Goal: Information Seeking & Learning: Understand process/instructions

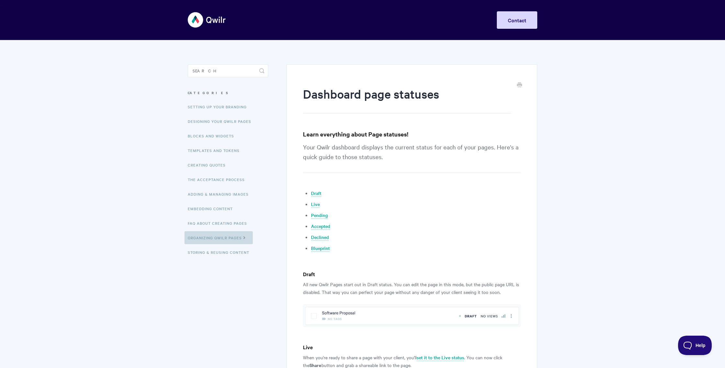
click at [226, 235] on link "Organizing Qwilr Pages" at bounding box center [219, 237] width 68 height 13
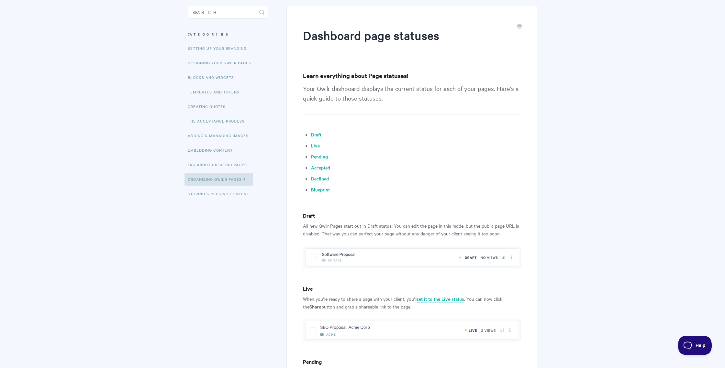
scroll to position [60, 0]
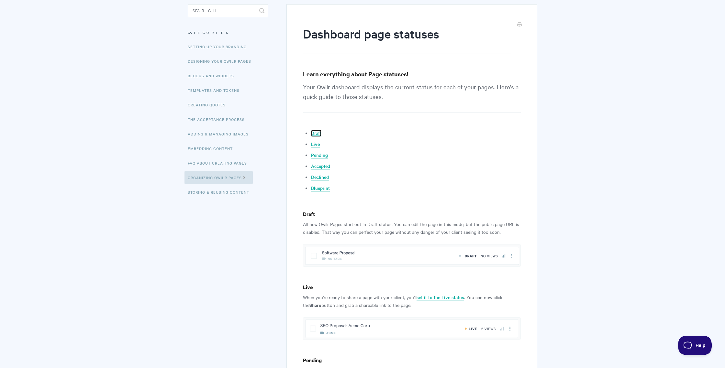
click at [316, 132] on link "Draft" at bounding box center [316, 133] width 10 height 7
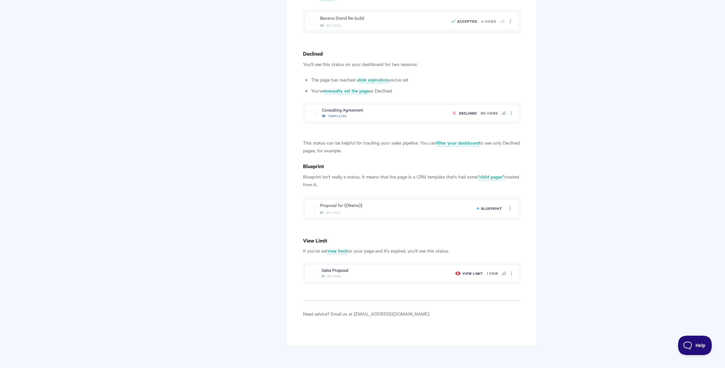
scroll to position [528, 0]
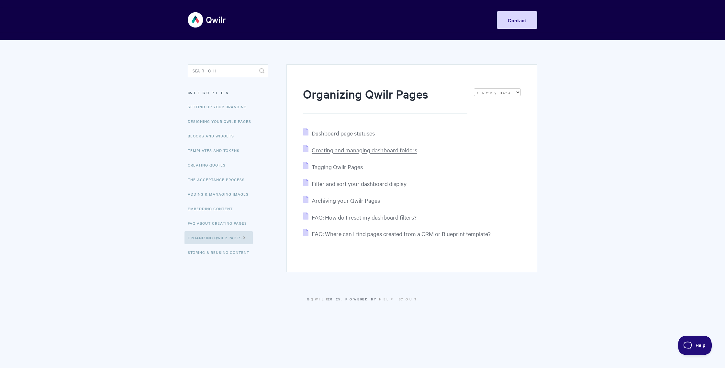
click at [366, 151] on span "Creating and managing dashboard folders" at bounding box center [365, 149] width 106 height 7
click at [380, 236] on span "FAQ: Where can I find pages created from a CRM or Blueprint template?" at bounding box center [401, 233] width 179 height 7
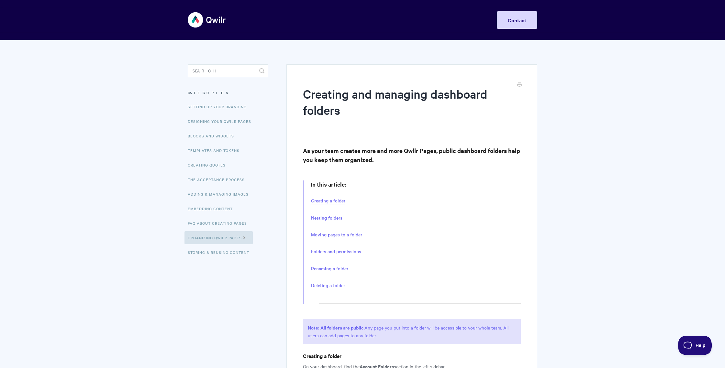
click at [332, 203] on link "Creating a folder" at bounding box center [328, 200] width 34 height 7
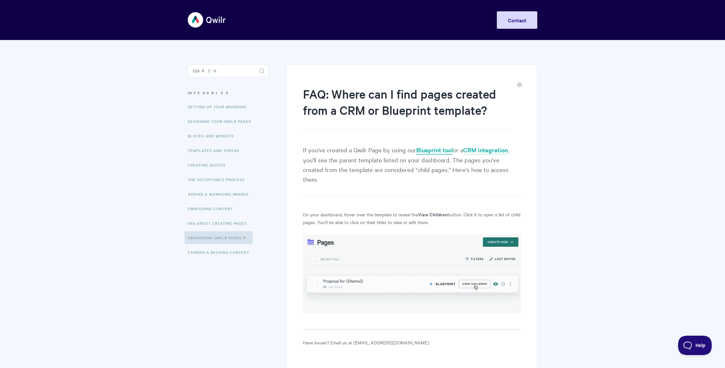
click at [422, 153] on link "Blueprint tool" at bounding box center [434, 150] width 37 height 9
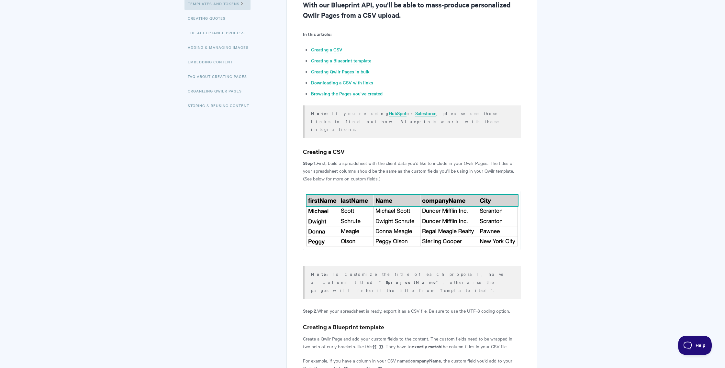
scroll to position [147, 0]
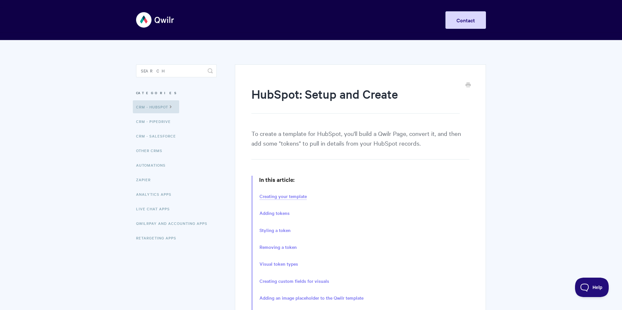
click at [284, 197] on link "Creating your template" at bounding box center [282, 196] width 47 height 7
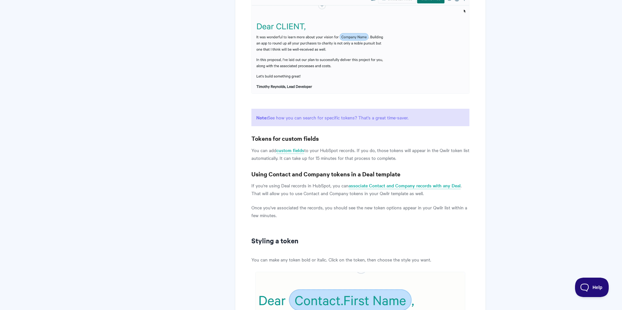
scroll to position [2668, 0]
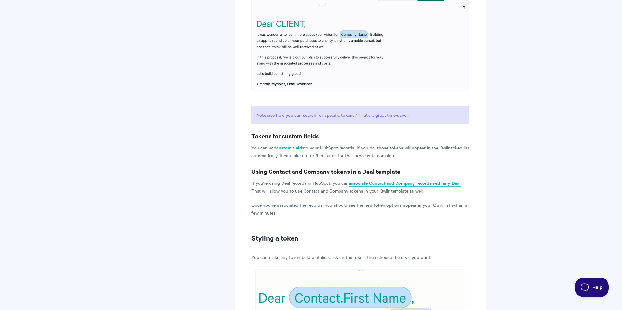
click at [408, 187] on link "associate Contact and Company records with any Deal" at bounding box center [404, 183] width 112 height 7
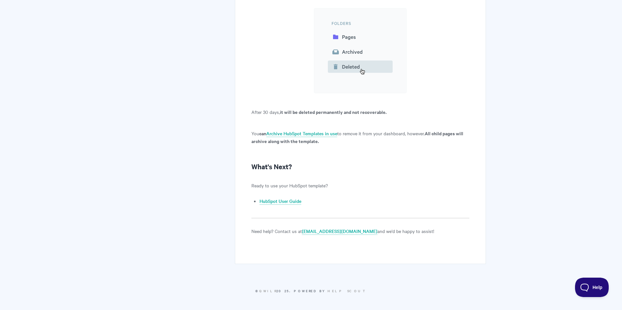
scroll to position [5832, 0]
click at [281, 203] on link "HubSpot User Guide" at bounding box center [280, 201] width 42 height 7
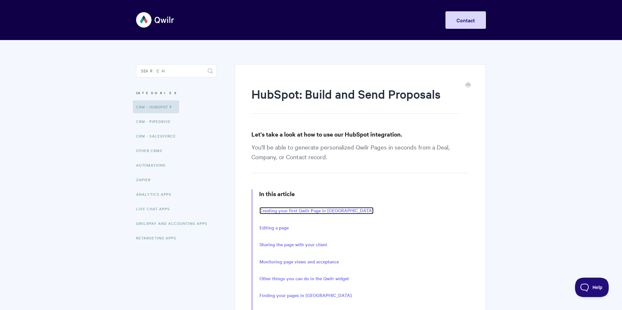
click at [292, 211] on link "Creating your first Qwilr Page in [GEOGRAPHIC_DATA]" at bounding box center [316, 210] width 114 height 7
